Goal: Task Accomplishment & Management: Manage account settings

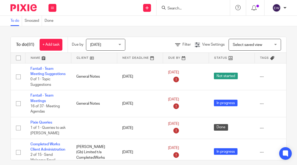
click at [272, 5] on div "[PERSON_NAME]" at bounding box center [278, 8] width 17 height 8
click at [53, 3] on div "Work Email Clients Team Reports Settings" at bounding box center [52, 7] width 18 height 15
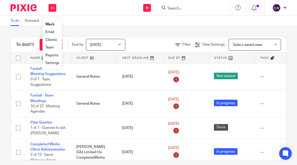
click at [50, 46] on link "Team" at bounding box center [49, 48] width 9 height 4
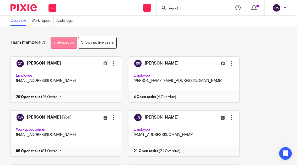
click at [60, 44] on link "Invite people" at bounding box center [64, 43] width 27 height 12
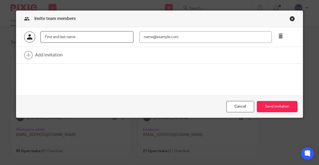
click at [103, 37] on input "text" at bounding box center [86, 37] width 93 height 12
type input "Sam Smith"
paste input "sam@fantail-accountancy.co.uk"
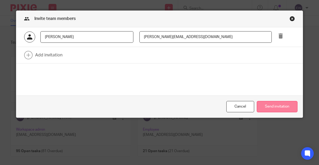
type input "sam@fantail-accountancy.co.uk"
click at [281, 107] on button "Send invitation" at bounding box center [277, 106] width 41 height 11
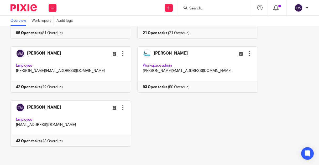
scroll to position [118, 0]
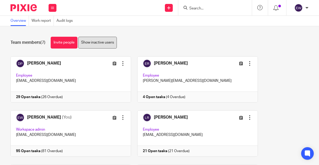
click at [95, 43] on link "Show inactive users" at bounding box center [97, 43] width 39 height 12
